Goal: Transaction & Acquisition: Purchase product/service

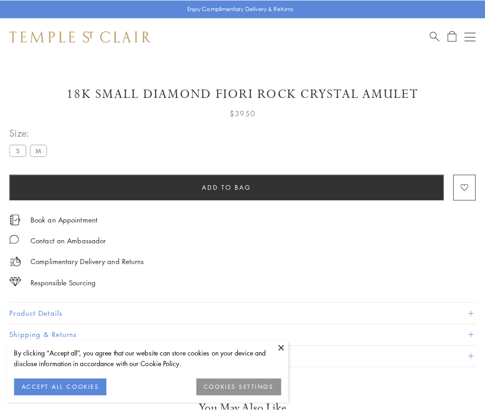
scroll to position [55, 0]
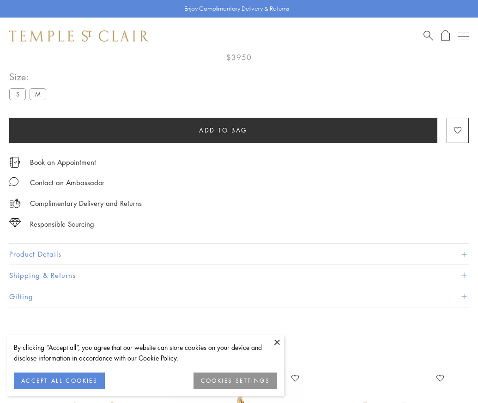
click at [223, 129] on span "Add to bag" at bounding box center [223, 130] width 49 height 10
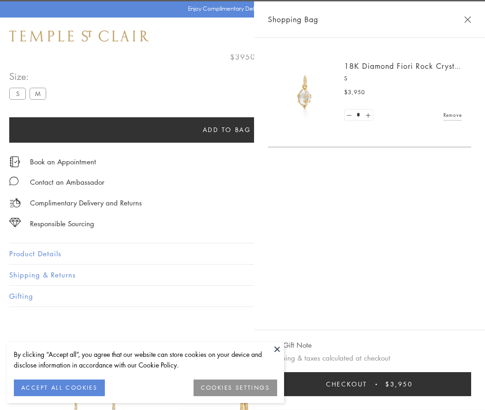
click at [471, 384] on button "Checkout $3,950" at bounding box center [369, 384] width 203 height 24
